Goal: Check status: Check status

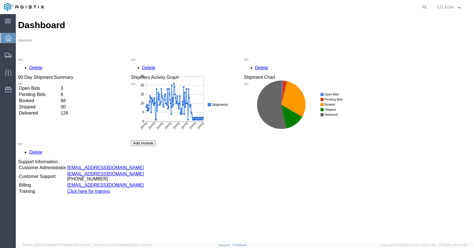
drag, startPoint x: 423, startPoint y: 7, endPoint x: 415, endPoint y: 7, distance: 7.6
click at [423, 7] on icon at bounding box center [425, 7] width 8 height 8
paste input "56553072"
type input "56553072"
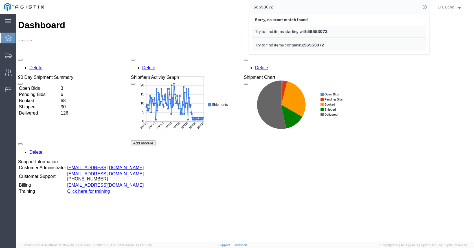
click at [296, 9] on input "56553072" at bounding box center [334, 7] width 171 height 14
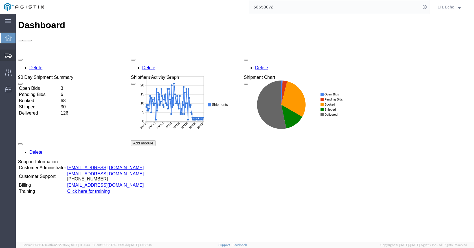
click at [3, 57] on div at bounding box center [8, 55] width 16 height 11
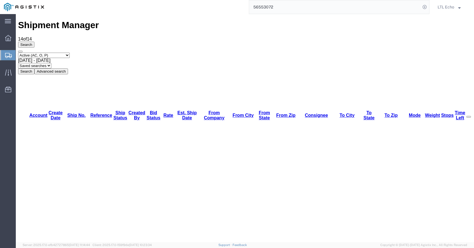
click at [51, 63] on select "Saved searches LKQ TL Lost PGW TL" at bounding box center [34, 65] width 33 height 5
select select "PGW TL"
click at [51, 63] on select "Saved searches LKQ TL Lost PGW TL" at bounding box center [34, 65] width 33 height 5
